Goal: Task Accomplishment & Management: Use online tool/utility

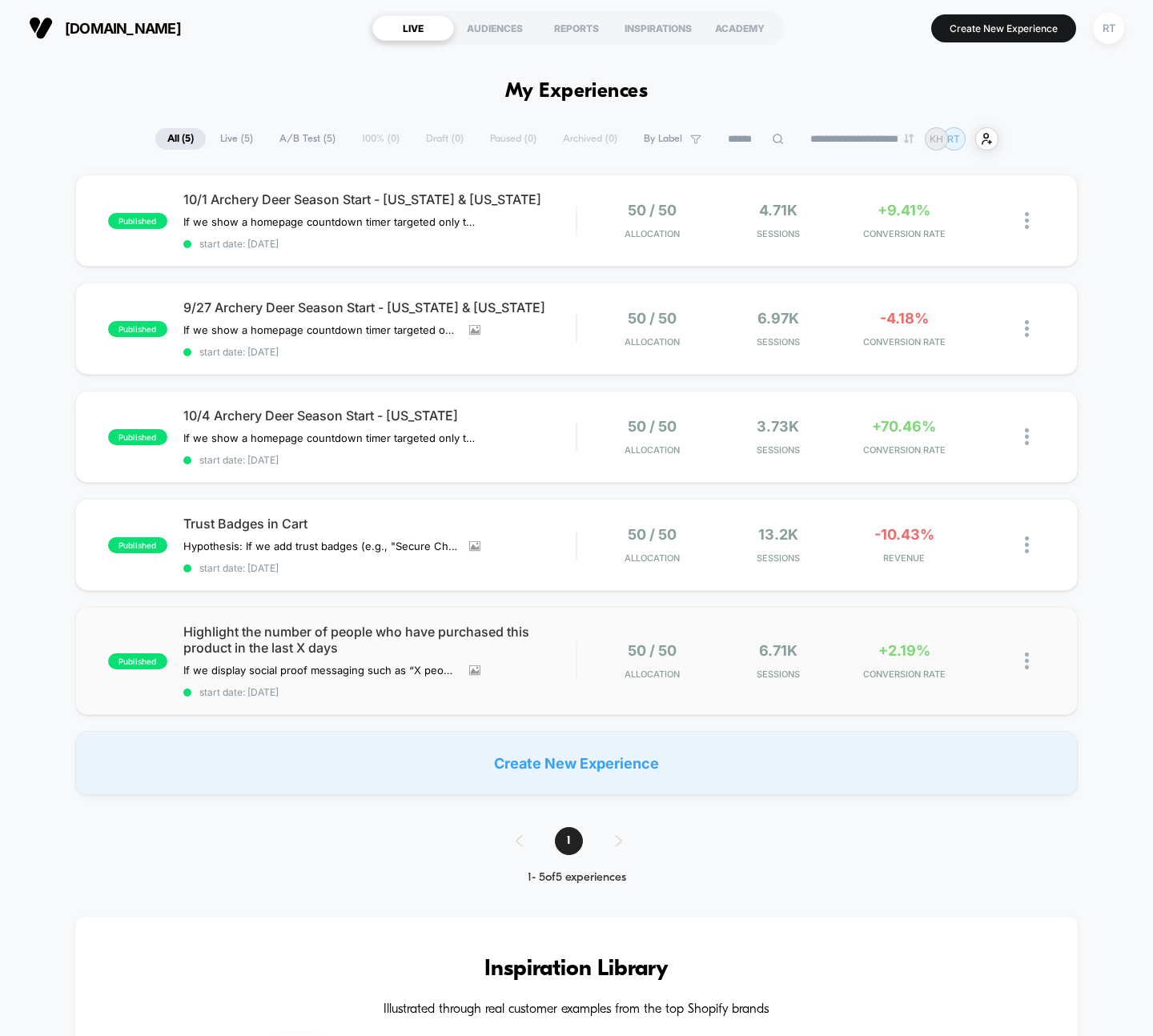
click at [938, 766] on div "Create New Experience" at bounding box center [576, 763] width 1003 height 64
click at [1039, 667] on div at bounding box center [1035, 661] width 20 height 38
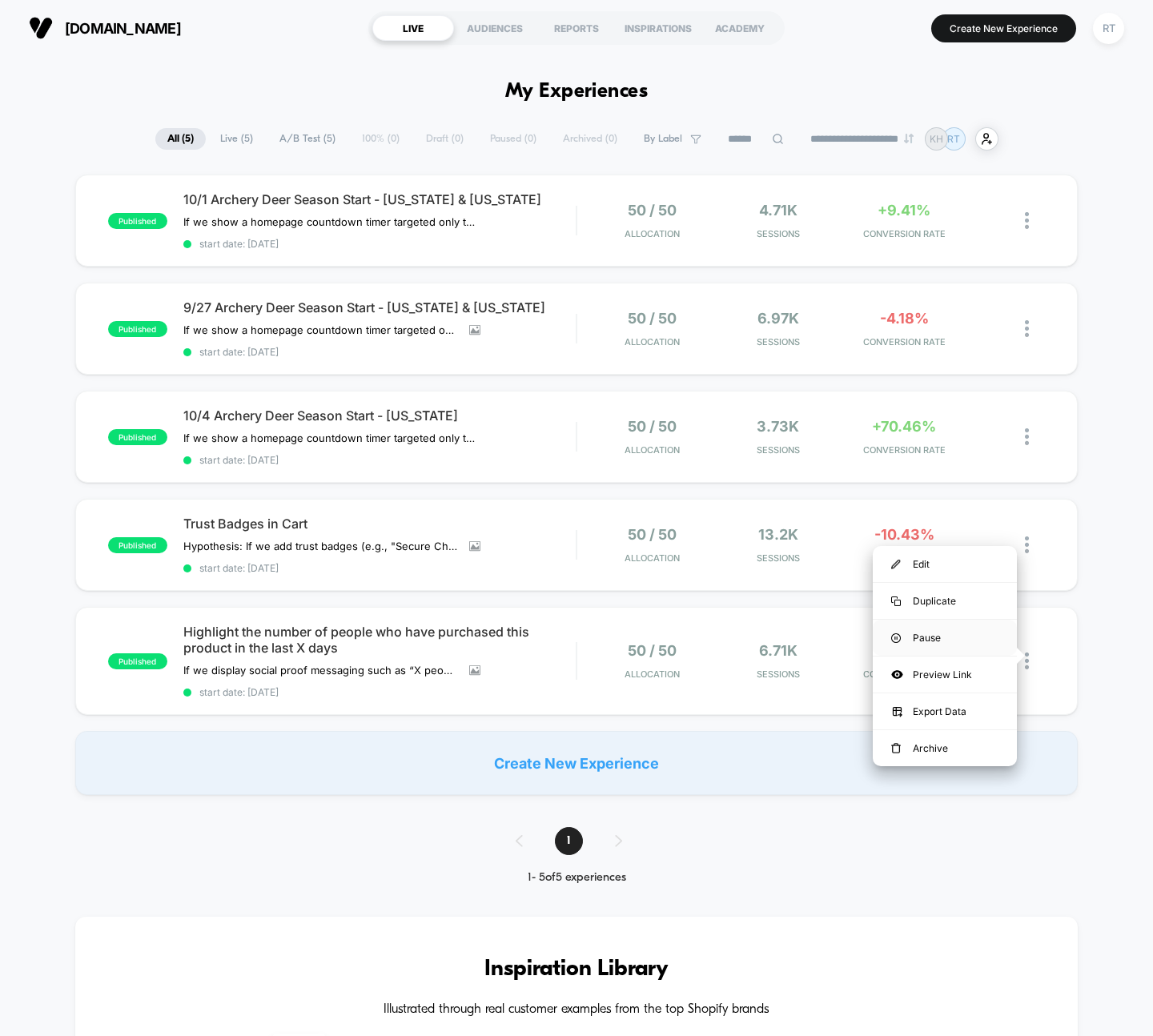
click at [944, 647] on div "Pause" at bounding box center [944, 638] width 144 height 36
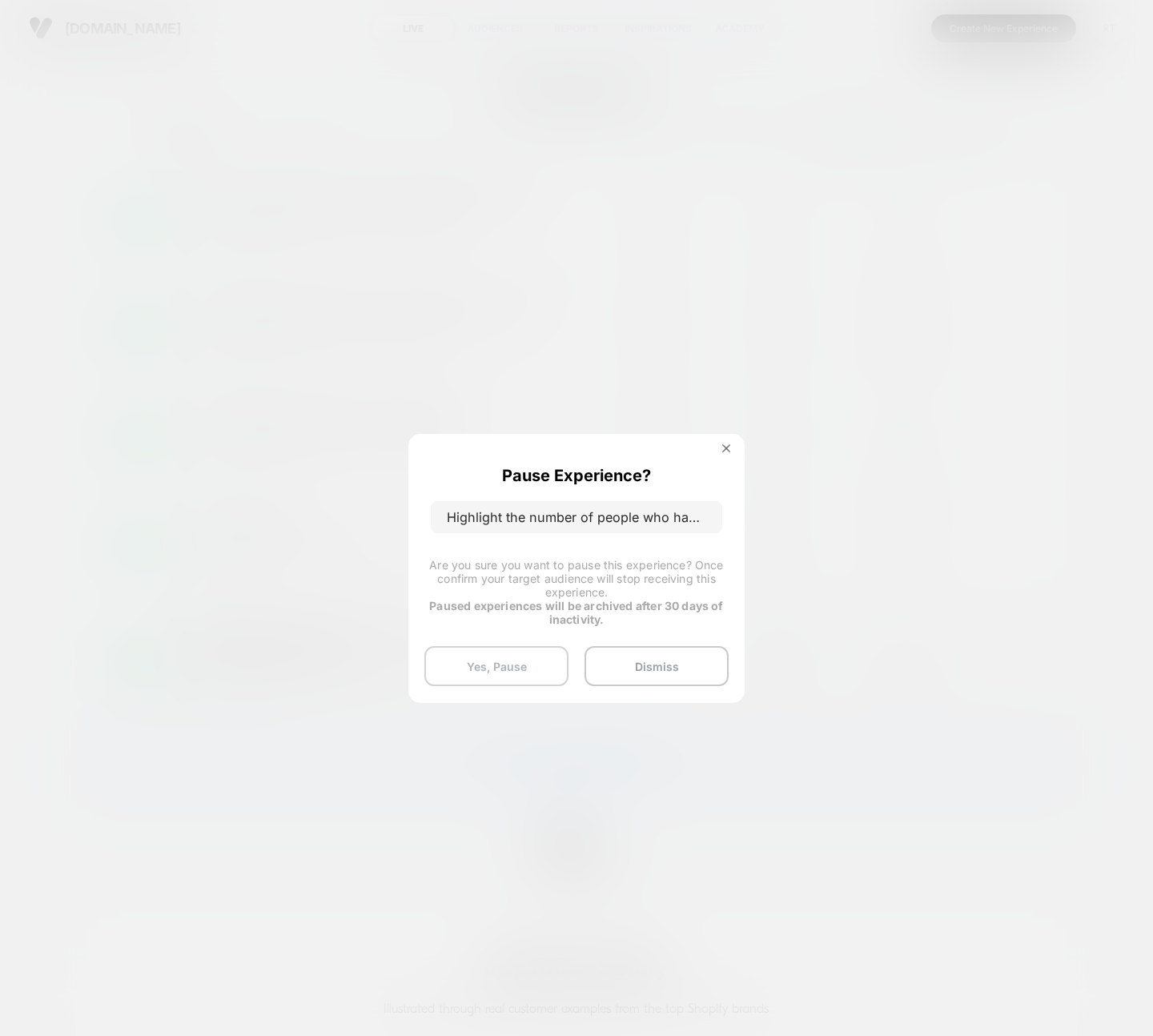
click at [527, 662] on button "Yes, Pause" at bounding box center [496, 667] width 144 height 40
